Goal: Find specific page/section: Find specific page/section

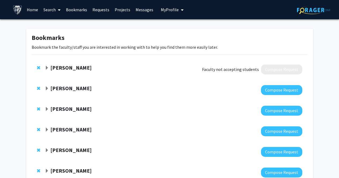
click at [56, 10] on span at bounding box center [58, 10] width 5 height 19
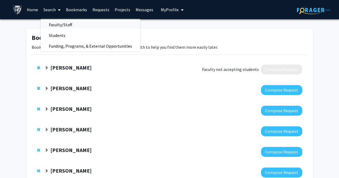
click at [61, 24] on span "Faculty/Staff" at bounding box center [60, 24] width 39 height 11
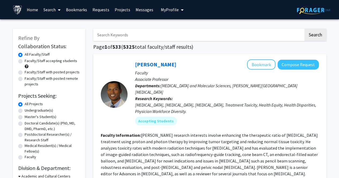
drag, startPoint x: 150, startPoint y: 63, endPoint x: 191, endPoint y: 55, distance: 41.7
click at [191, 55] on div "[PERSON_NAME] Bookmark Compose Request Faculty Associate Professor Departments:…" at bounding box center [209, 170] width 233 height 233
